Goal: Task Accomplishment & Management: Use online tool/utility

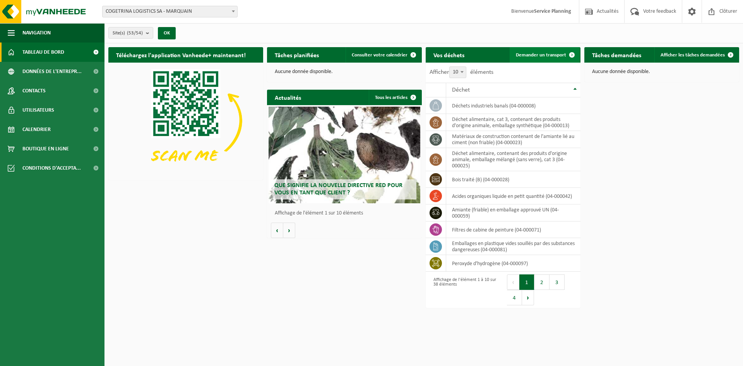
click at [558, 57] on span "Demander un transport" at bounding box center [541, 55] width 50 height 5
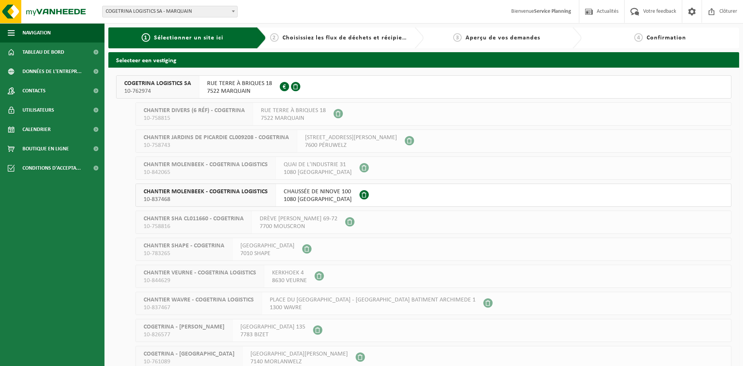
click at [249, 92] on span "7522 MARQUAIN" at bounding box center [239, 91] width 65 height 8
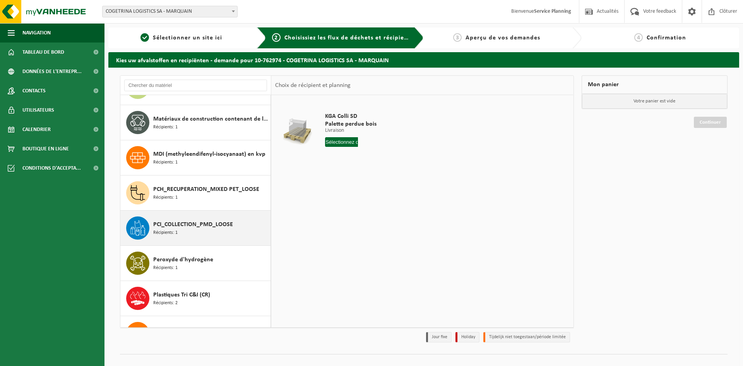
click at [213, 228] on span "PCI_COLLECTION_PMD_LOOSE" at bounding box center [193, 224] width 80 height 9
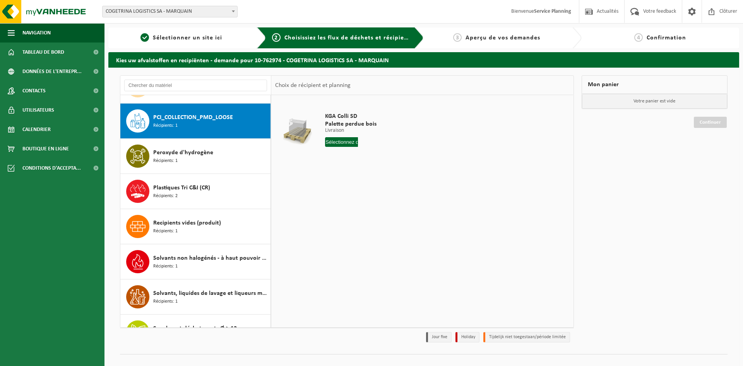
scroll to position [810, 0]
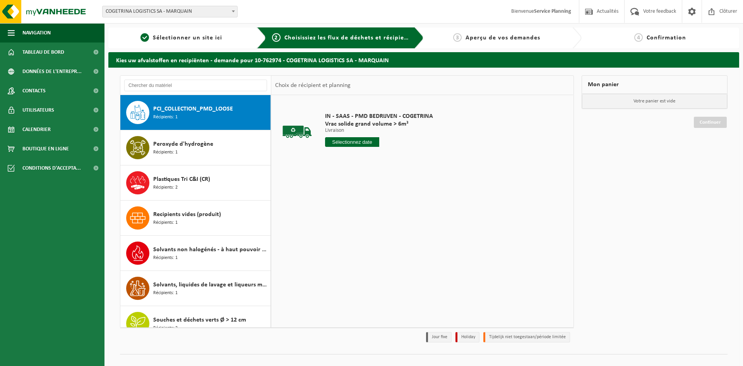
click at [354, 141] on input "text" at bounding box center [352, 142] width 54 height 10
click at [385, 223] on div "26" at bounding box center [387, 223] width 14 height 12
type input "à partir de 2025-09-26"
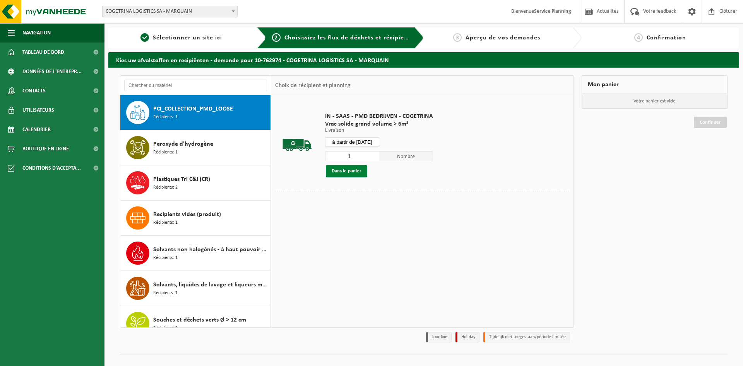
click at [358, 174] on button "Dans le panier" at bounding box center [346, 171] width 41 height 12
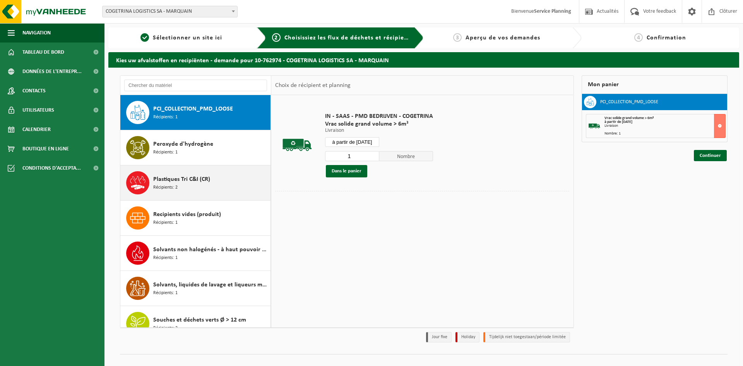
click at [195, 178] on span "Plastiques Tri C&I (CR)" at bounding box center [181, 179] width 57 height 9
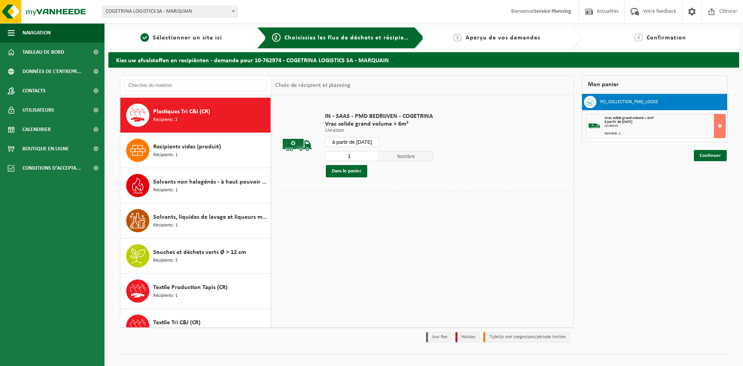
scroll to position [880, 0]
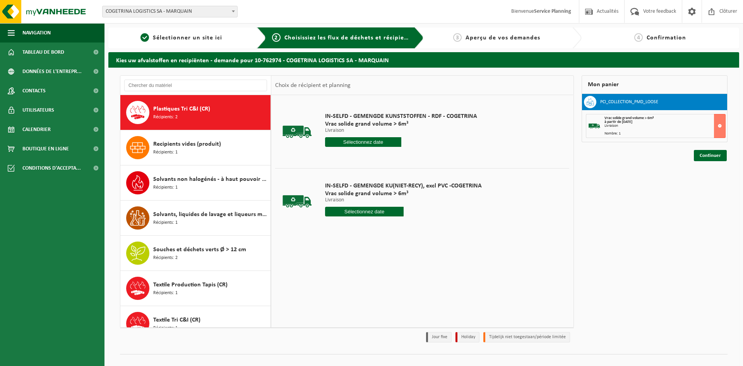
click at [381, 147] on input "text" at bounding box center [363, 142] width 76 height 10
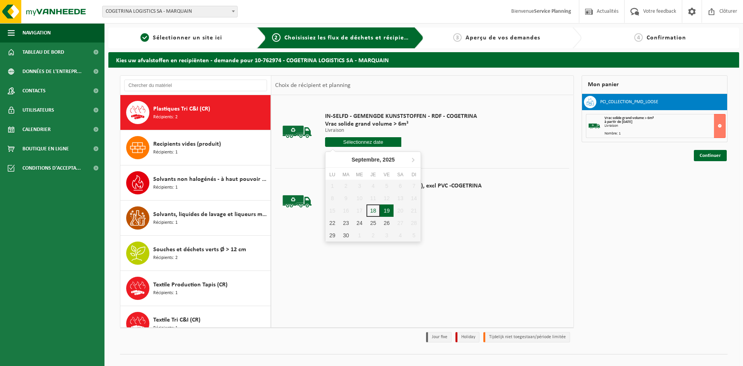
click at [386, 211] on div "19" at bounding box center [387, 211] width 14 height 12
type input "à partir de 2025-09-19"
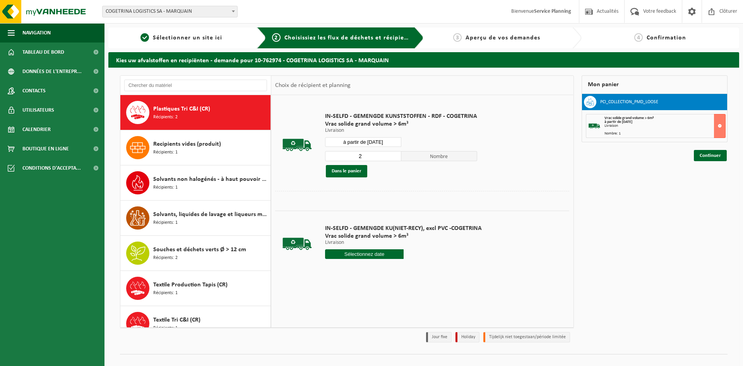
type input "2"
click at [394, 154] on input "2" at bounding box center [363, 156] width 76 height 10
click at [349, 172] on button "Dans le panier" at bounding box center [346, 171] width 41 height 12
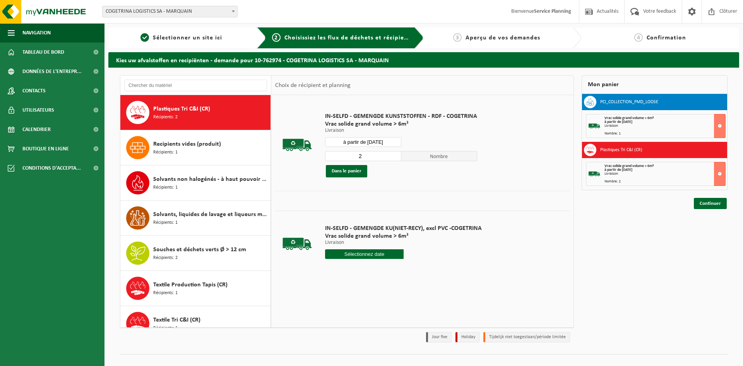
click at [388, 144] on input "à partir de 2025-09-19" at bounding box center [363, 142] width 76 height 10
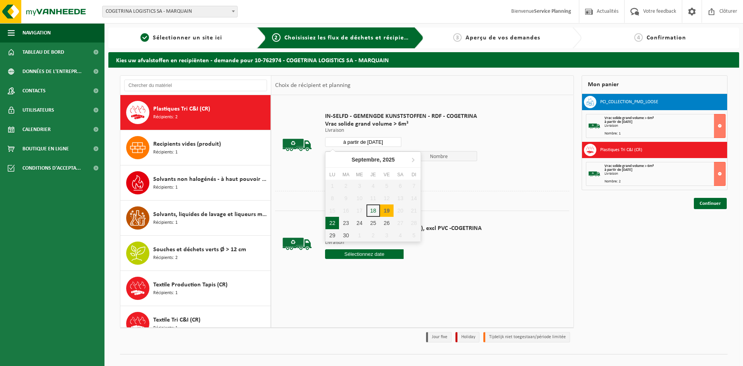
click at [335, 221] on div "22" at bounding box center [332, 223] width 14 height 12
type input "à partir de 2025-09-22"
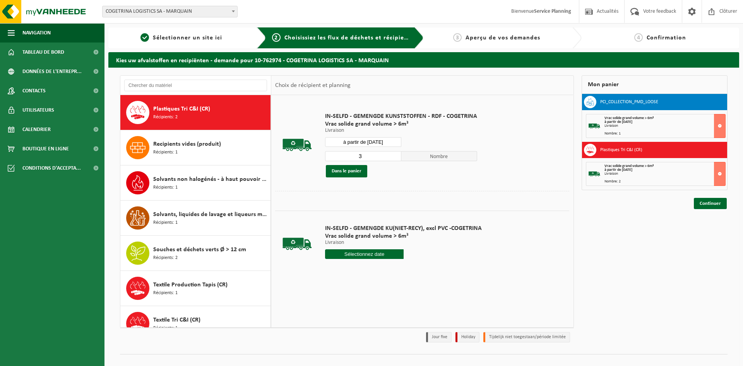
type input "3"
click at [393, 156] on input "3" at bounding box center [363, 156] width 76 height 10
click at [349, 173] on button "Dans le panier" at bounding box center [346, 171] width 41 height 12
click at [387, 144] on input "à partir de 2025-09-22" at bounding box center [363, 142] width 76 height 10
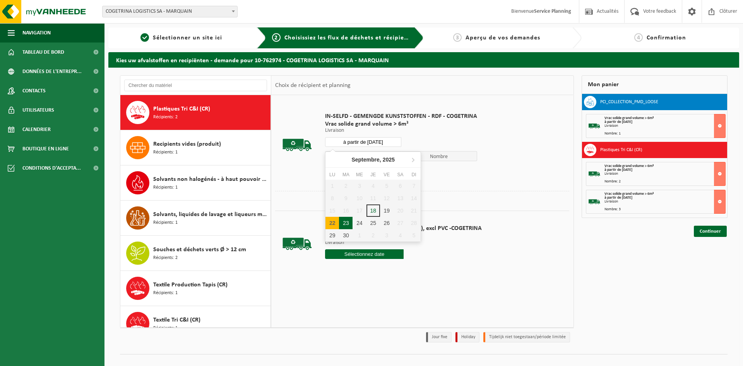
click at [348, 221] on div "23" at bounding box center [346, 223] width 14 height 12
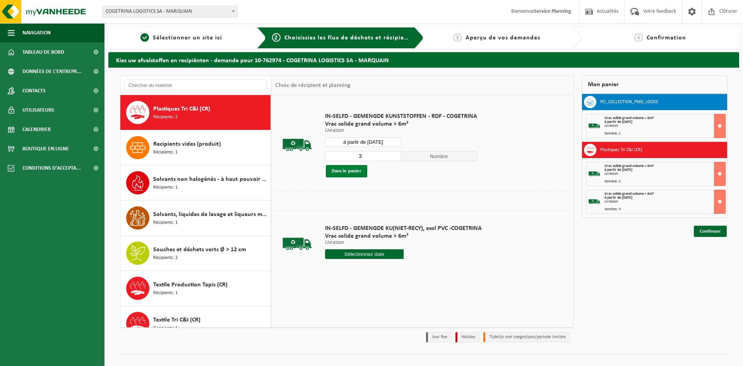
click at [348, 171] on button "Dans le panier" at bounding box center [346, 171] width 41 height 12
click at [383, 144] on input "à partir de 2025-09-23" at bounding box center [363, 142] width 76 height 10
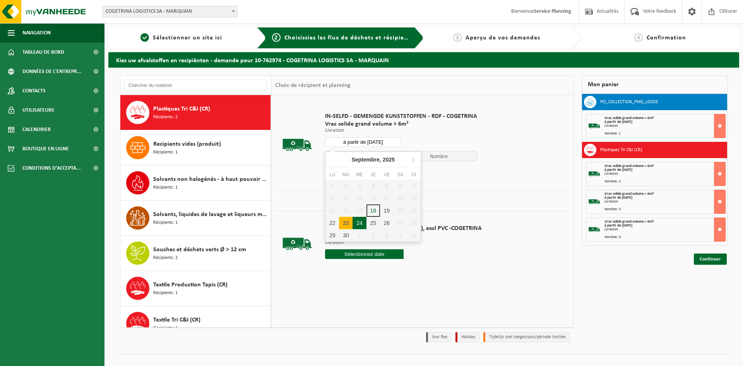
click at [362, 220] on div "24" at bounding box center [359, 223] width 14 height 12
click at [356, 170] on button "Dans le panier" at bounding box center [346, 171] width 41 height 12
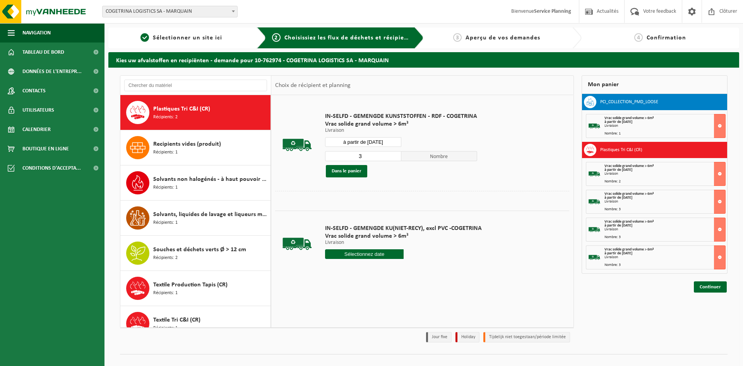
click at [392, 142] on input "à partir de 2025-09-24" at bounding box center [363, 142] width 76 height 10
click at [373, 223] on div "25" at bounding box center [373, 223] width 14 height 12
click at [365, 171] on button "Dans le panier" at bounding box center [346, 171] width 41 height 12
click at [400, 142] on input "à partir de 2025-09-25" at bounding box center [363, 142] width 76 height 10
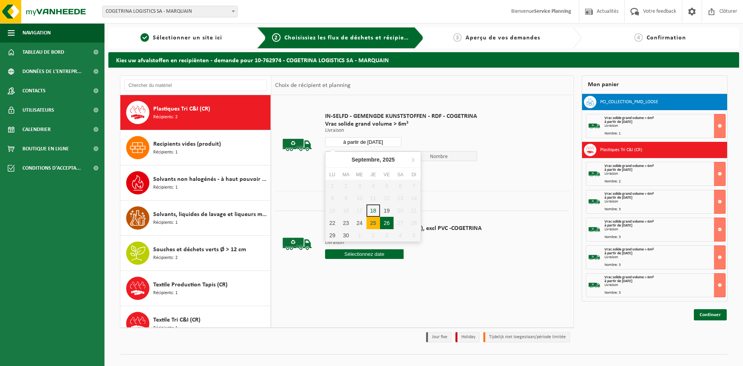
click at [386, 223] on div "26" at bounding box center [387, 223] width 14 height 12
type input "à partir de 2025-09-26"
click at [356, 171] on button "Dans le panier" at bounding box center [346, 171] width 41 height 12
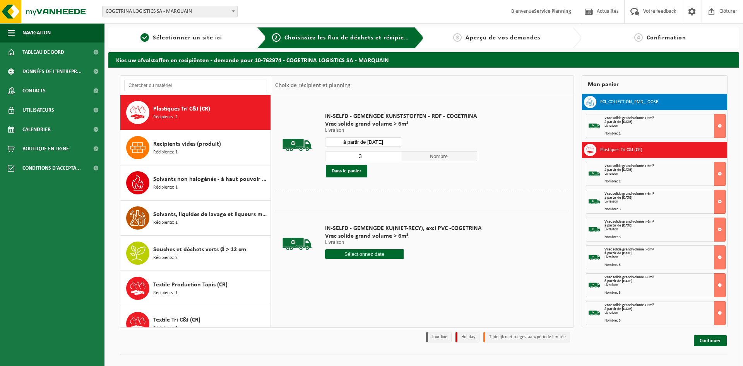
click at [397, 179] on div "IN-SELFD - GEMENGDE KUNSTSTOFFEN - RDF - COGETRINA Vrac solide grand volume > 6…" at bounding box center [401, 145] width 160 height 80
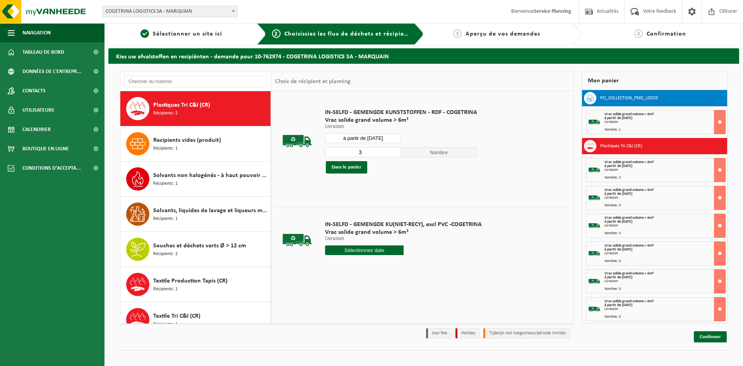
scroll to position [8, 0]
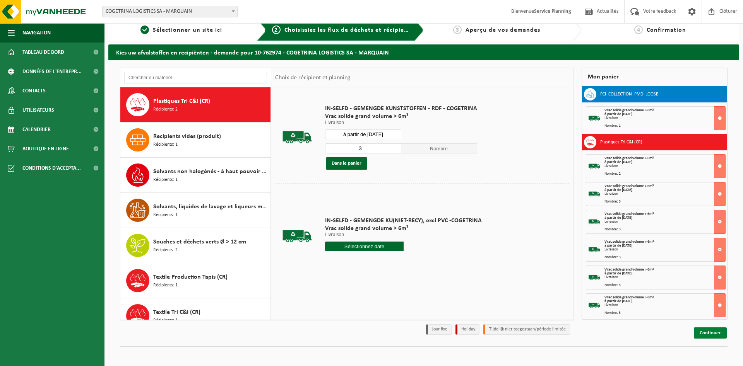
click at [710, 330] on link "Continuer" at bounding box center [710, 333] width 33 height 11
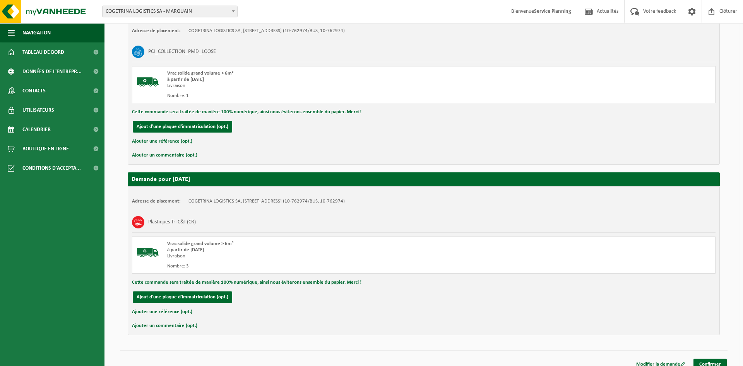
scroll to position [1015, 0]
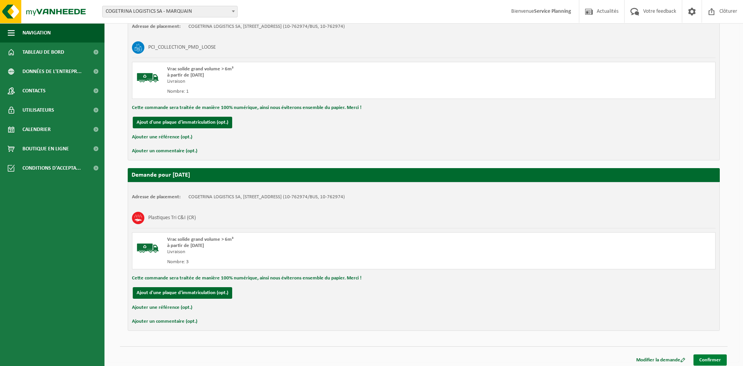
click at [711, 357] on link "Confirmer" at bounding box center [709, 360] width 33 height 11
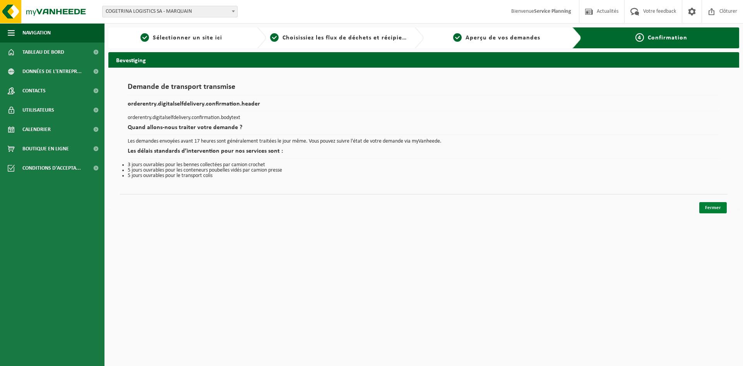
click at [709, 209] on link "Fermer" at bounding box center [712, 207] width 27 height 11
